Goal: Task Accomplishment & Management: Complete application form

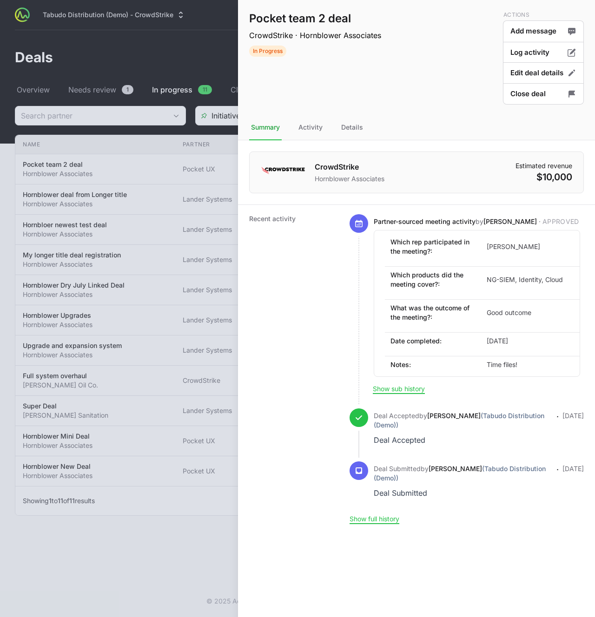
click at [152, 70] on div at bounding box center [297, 308] width 595 height 617
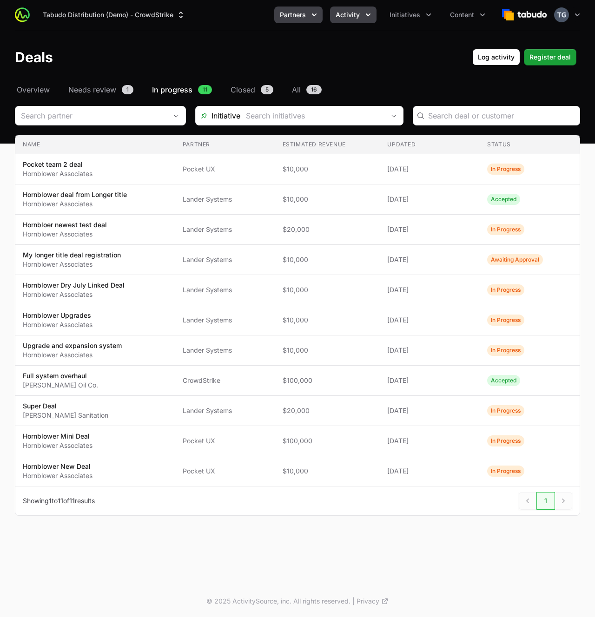
click at [294, 13] on span "Partners" at bounding box center [293, 14] width 26 height 9
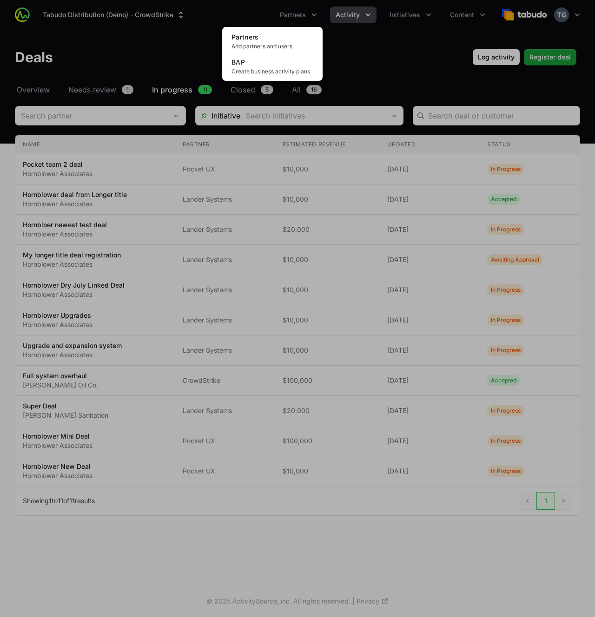
click at [350, 14] on div "Partners menu" at bounding box center [297, 308] width 595 height 617
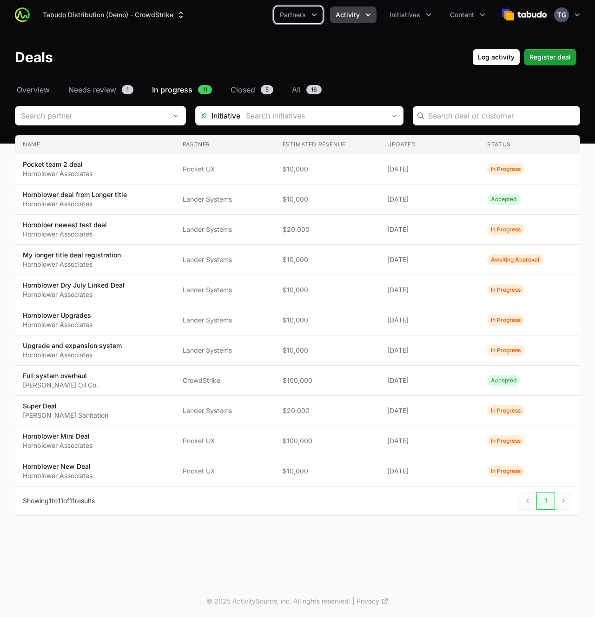
click at [354, 13] on span "Activity" at bounding box center [348, 14] width 24 height 9
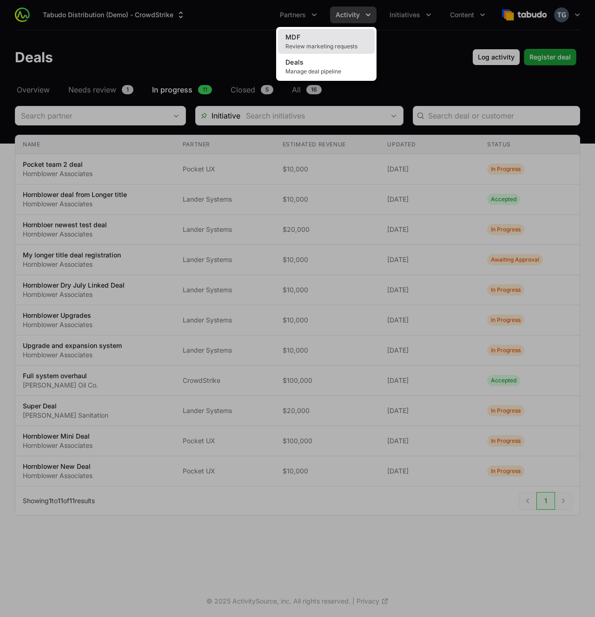
click at [344, 47] on span "Review marketing requests" at bounding box center [326, 46] width 82 height 7
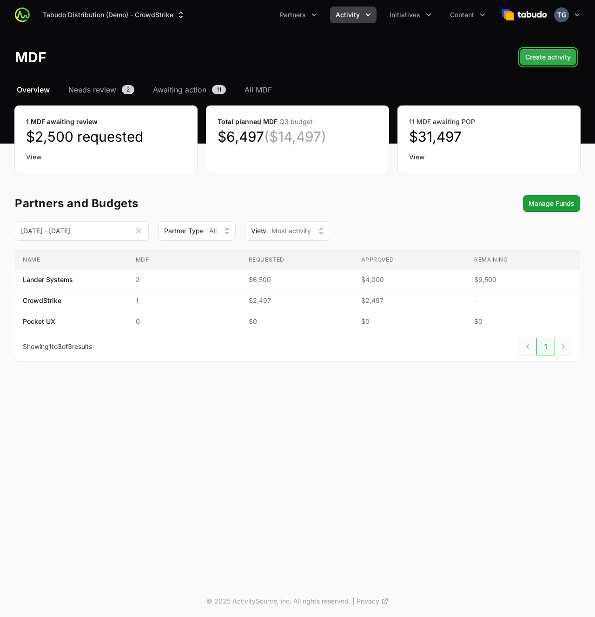
click at [529, 52] on span "Create activity" at bounding box center [548, 57] width 46 height 11
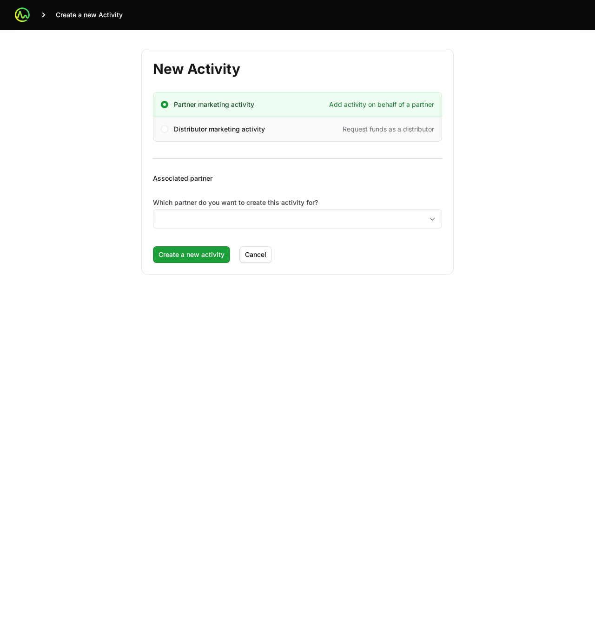
click at [257, 126] on span "Distributor marketing activity" at bounding box center [219, 129] width 91 height 9
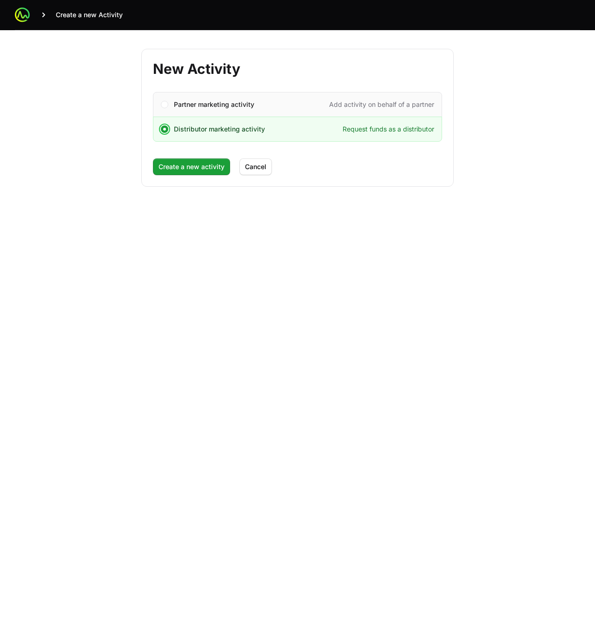
click at [242, 111] on div "Partner marketing activity Add activity on behalf of a partner" at bounding box center [297, 104] width 289 height 25
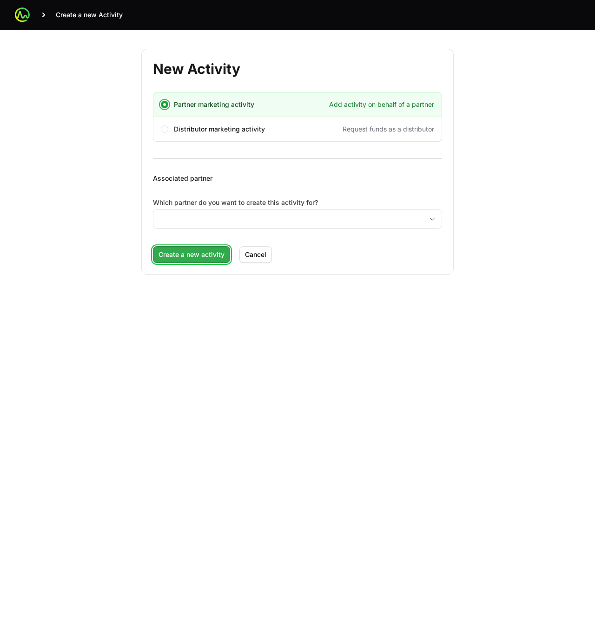
click at [200, 255] on span "Create a new activity" at bounding box center [192, 254] width 66 height 11
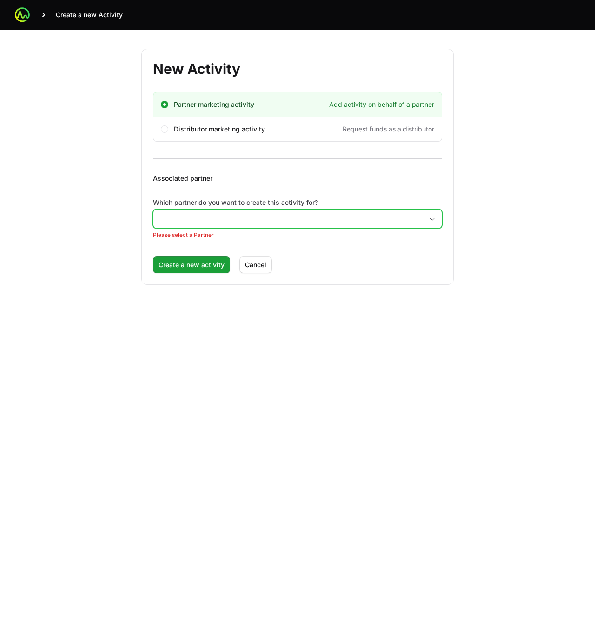
click at [200, 221] on input "Which partner do you want to create this activity for?" at bounding box center [288, 219] width 270 height 19
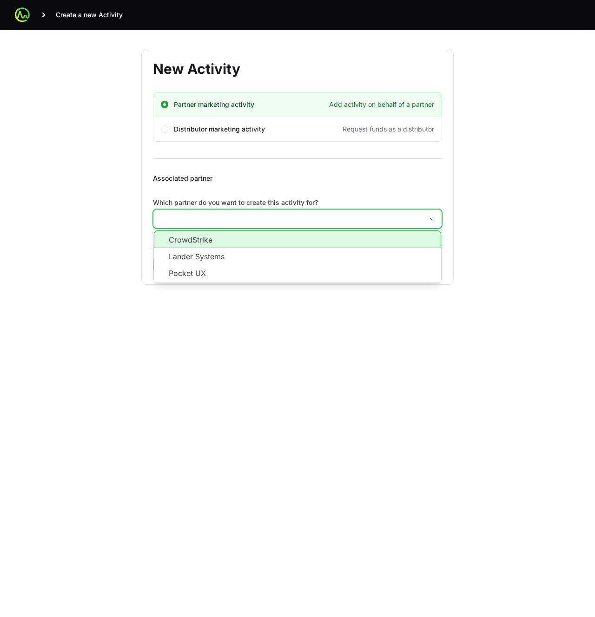
click at [199, 239] on li "CrowdStrike" at bounding box center [297, 240] width 287 height 18
type input "CrowdStrike"
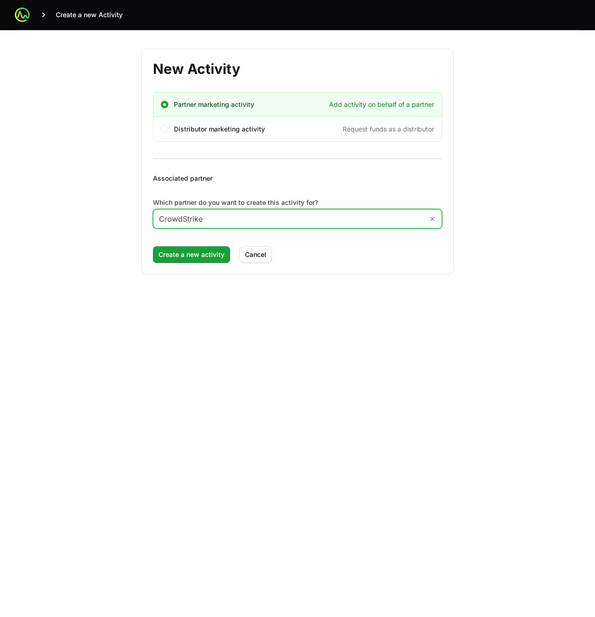
click at [193, 217] on input "CrowdStrike" at bounding box center [288, 219] width 270 height 19
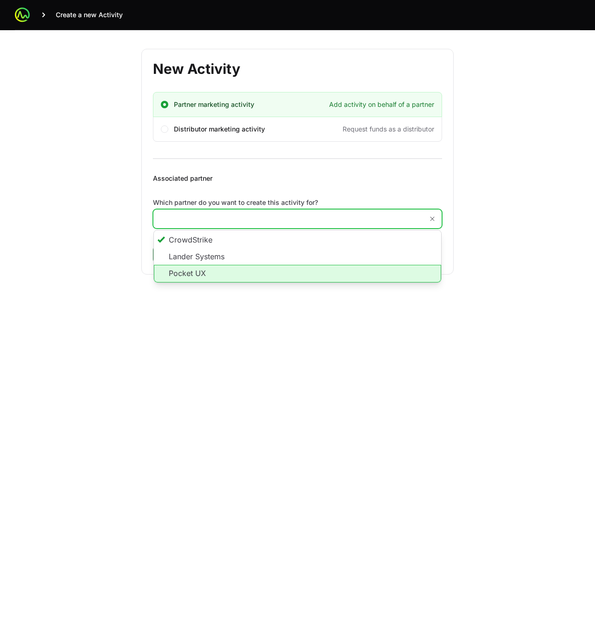
click at [195, 273] on li "Pocket UX" at bounding box center [297, 274] width 287 height 18
type input "Pocket UX"
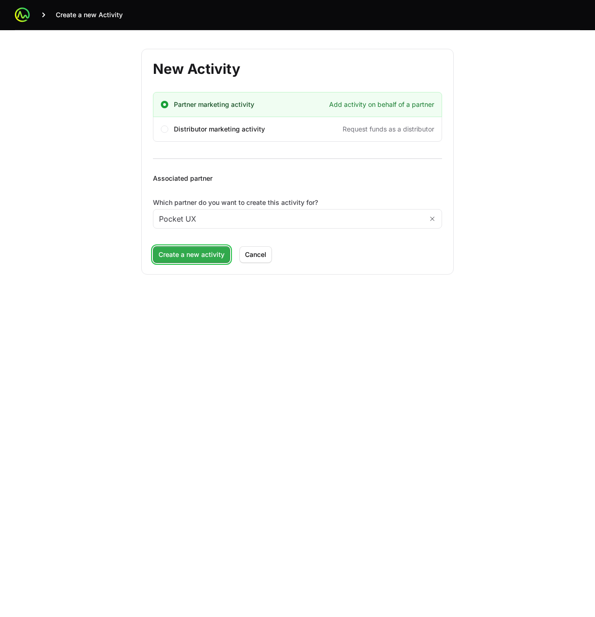
click at [186, 258] on span "Create a new activity" at bounding box center [192, 254] width 66 height 11
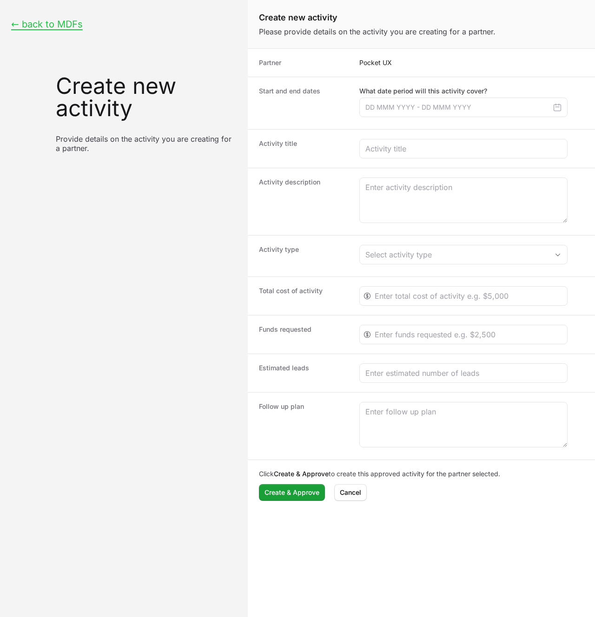
click at [74, 148] on p "Provide details on the activity you are creating for a partner." at bounding box center [146, 143] width 181 height 19
copy div "Provide details on the activity you are creating for a partner."
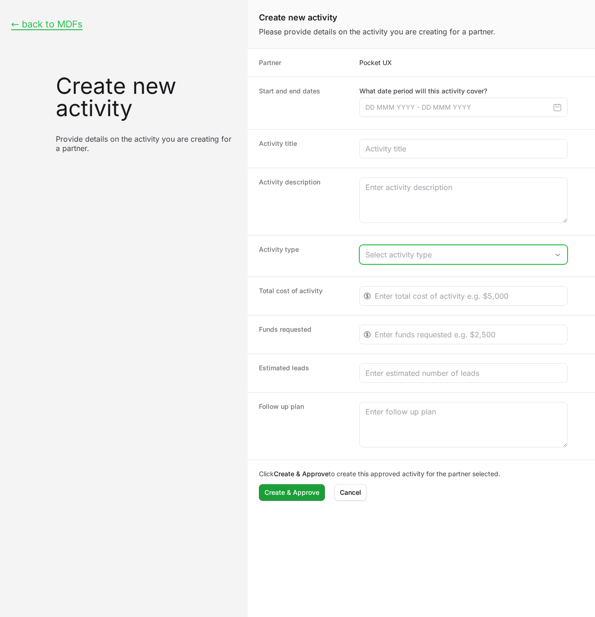
click at [417, 255] on div "Select activity type" at bounding box center [456, 254] width 183 height 11
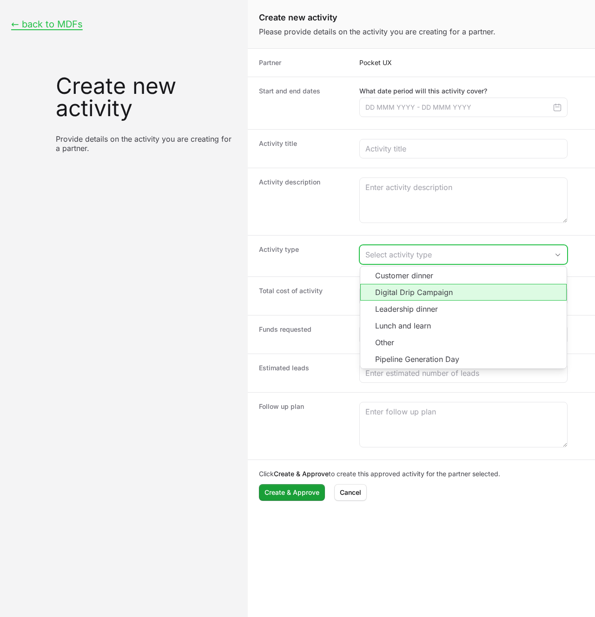
click at [415, 289] on li "Digital Drip Campaign" at bounding box center [463, 292] width 206 height 17
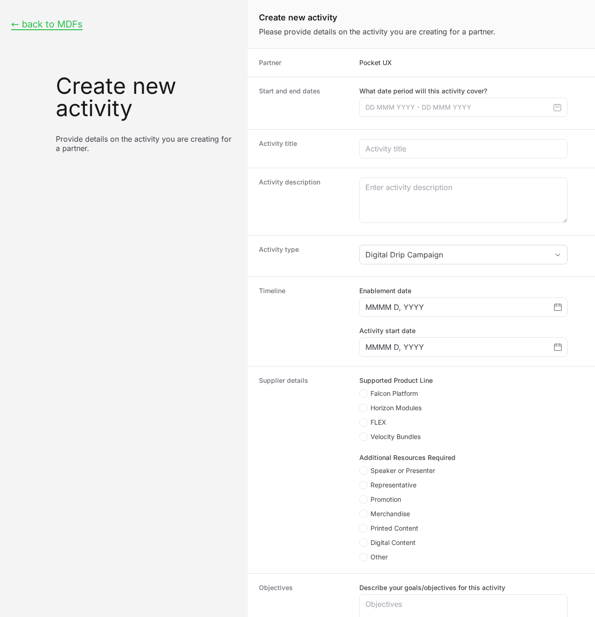
click at [209, 354] on div "← back to MDFs Create new activity Provide details on the activity you are crea…" at bounding box center [124, 561] width 248 height 1123
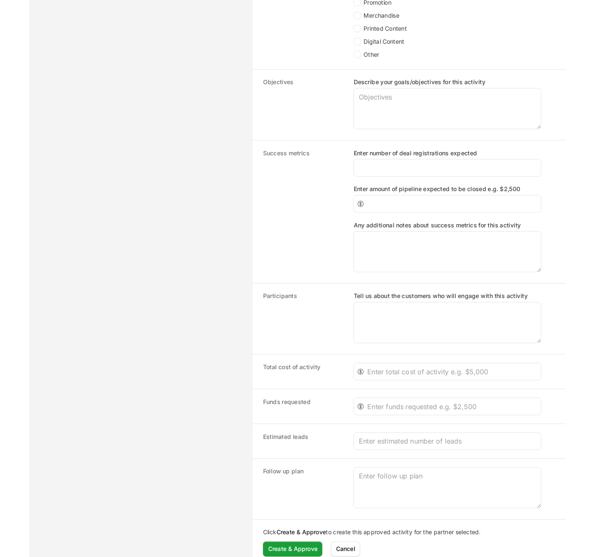
scroll to position [508, 0]
